Goal: Find specific page/section: Find specific page/section

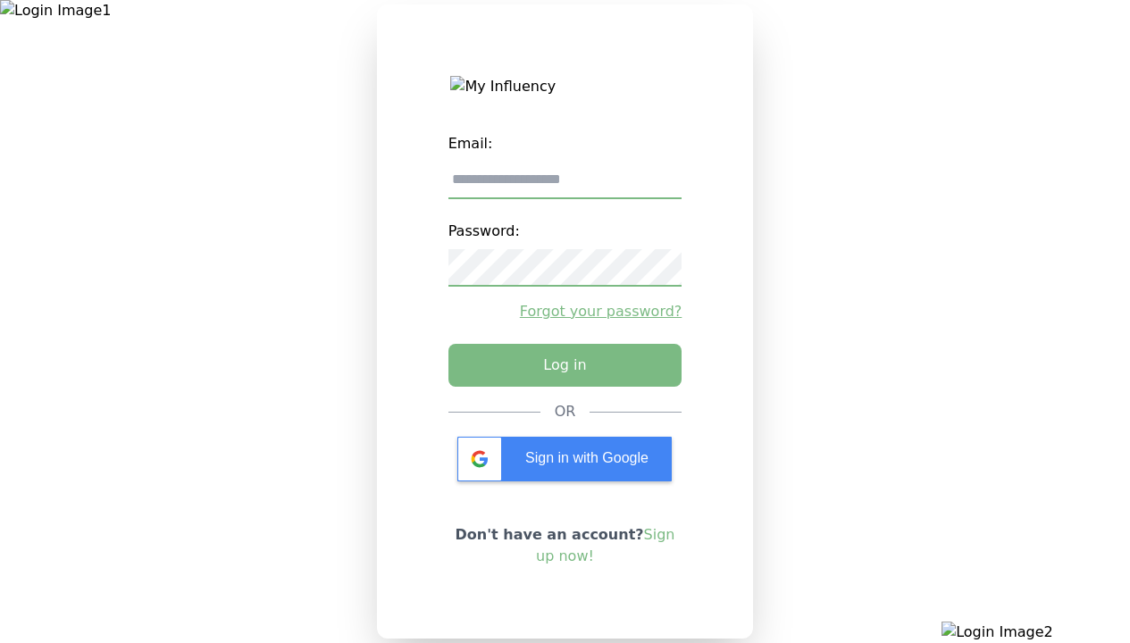
click at [565, 187] on input "email" at bounding box center [566, 181] width 234 height 38
type input "**********"
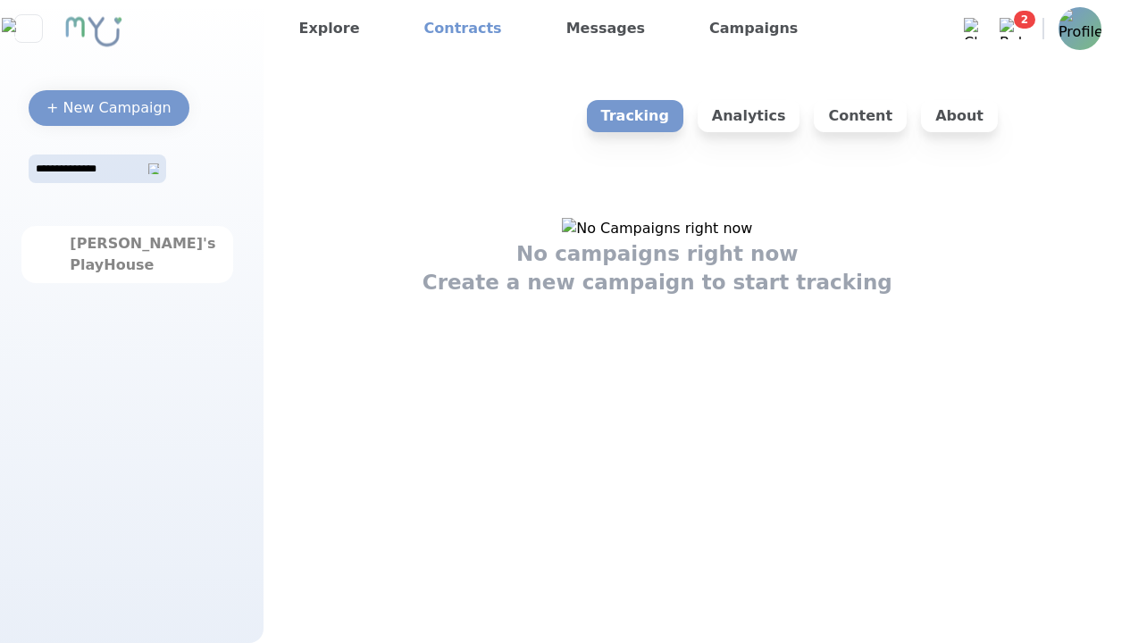
click at [449, 29] on link "Contracts" at bounding box center [463, 28] width 92 height 29
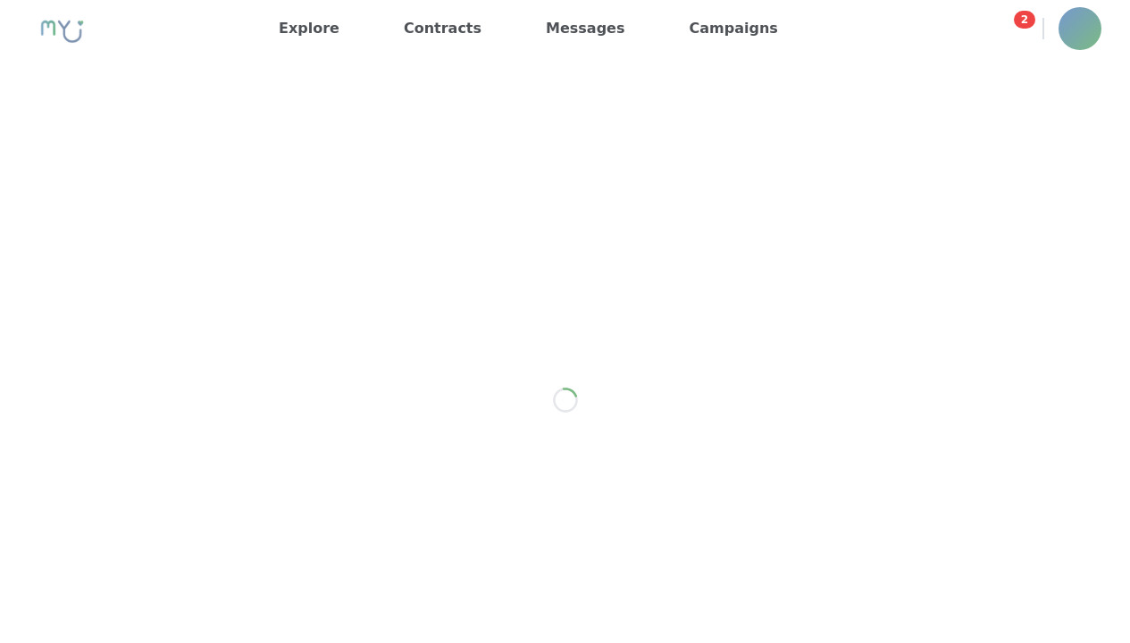
scroll to position [2181, 0]
